Goal: Information Seeking & Learning: Learn about a topic

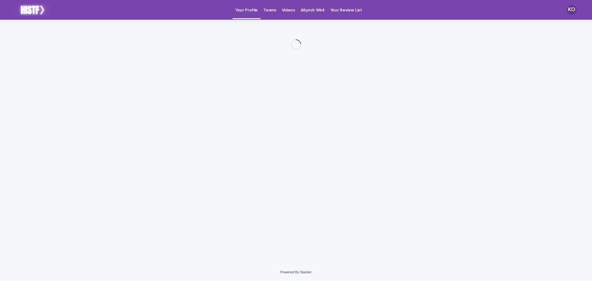
click at [289, 11] on p "Videos" at bounding box center [288, 6] width 13 height 13
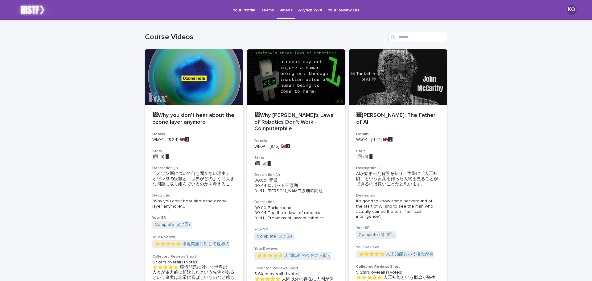
click at [316, 11] on p "ASynch Wk4" at bounding box center [310, 6] width 24 height 13
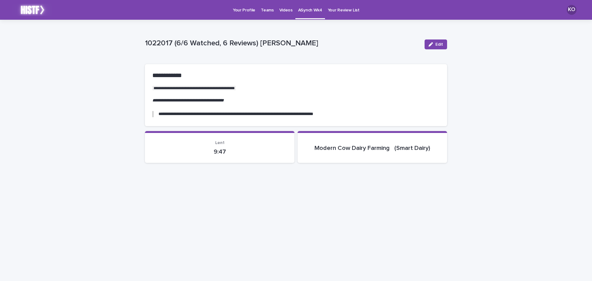
click at [261, 13] on link "Teams" at bounding box center [267, 9] width 18 height 19
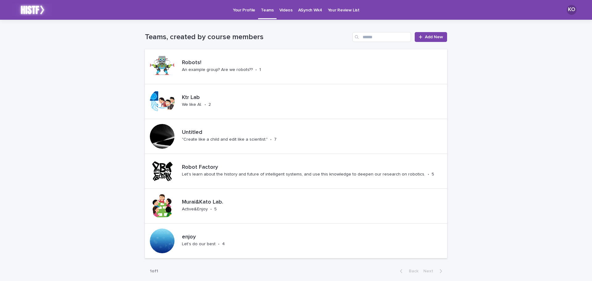
click at [285, 16] on link "Videos" at bounding box center [286, 9] width 19 height 19
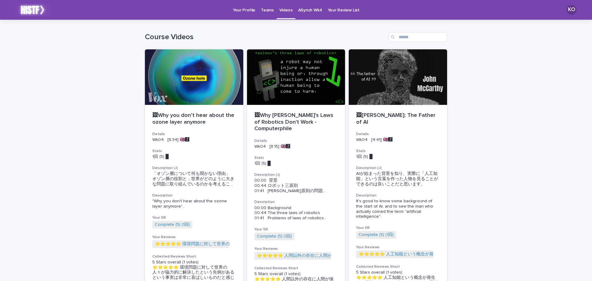
click at [246, 14] on link "Your Profile" at bounding box center [244, 9] width 28 height 19
